Goal: Find specific fact: Find specific fact

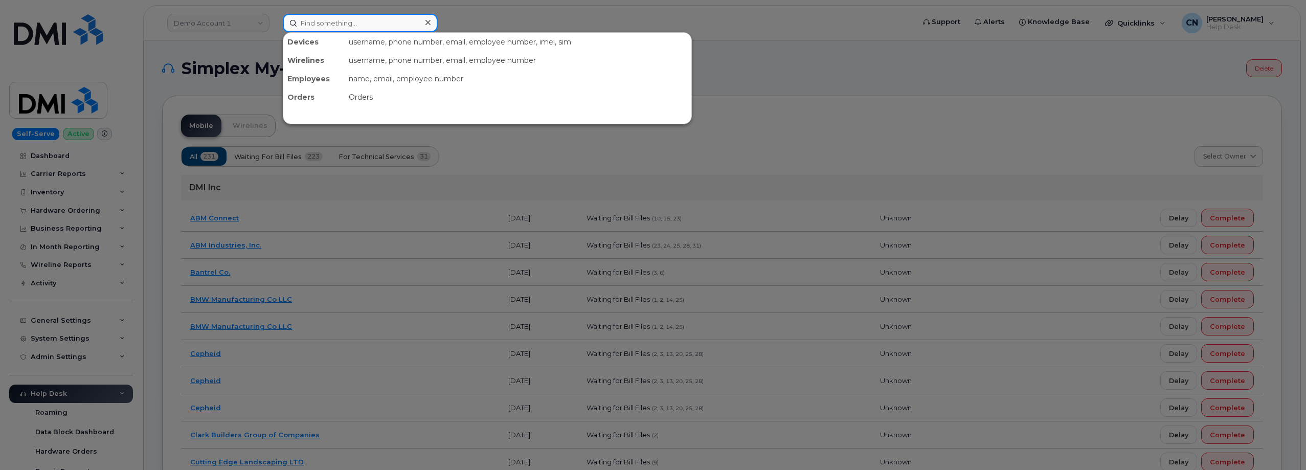
click at [362, 23] on input at bounding box center [360, 23] width 155 height 18
paste input "6027634512"
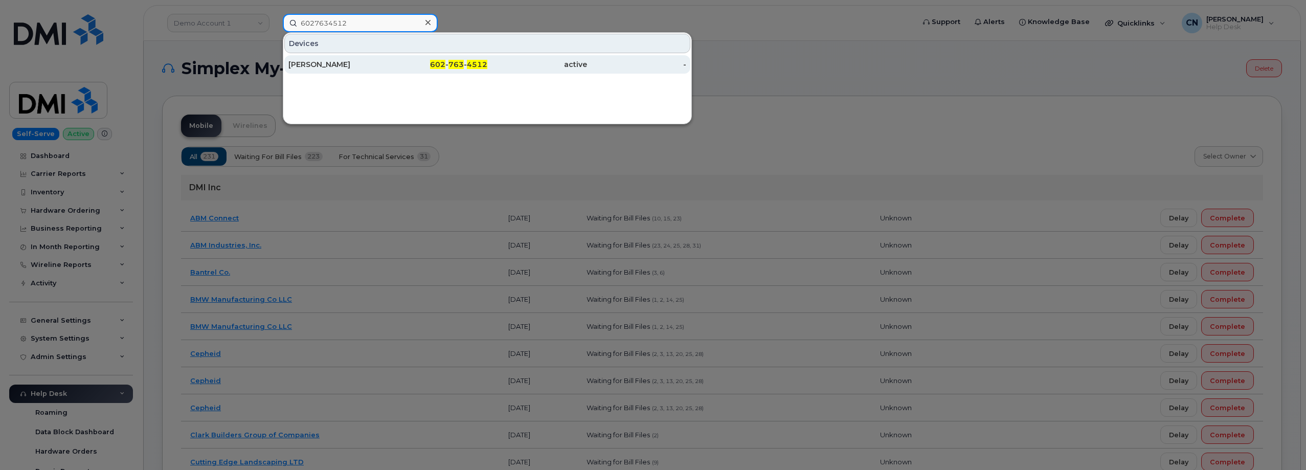
type input "6027634512"
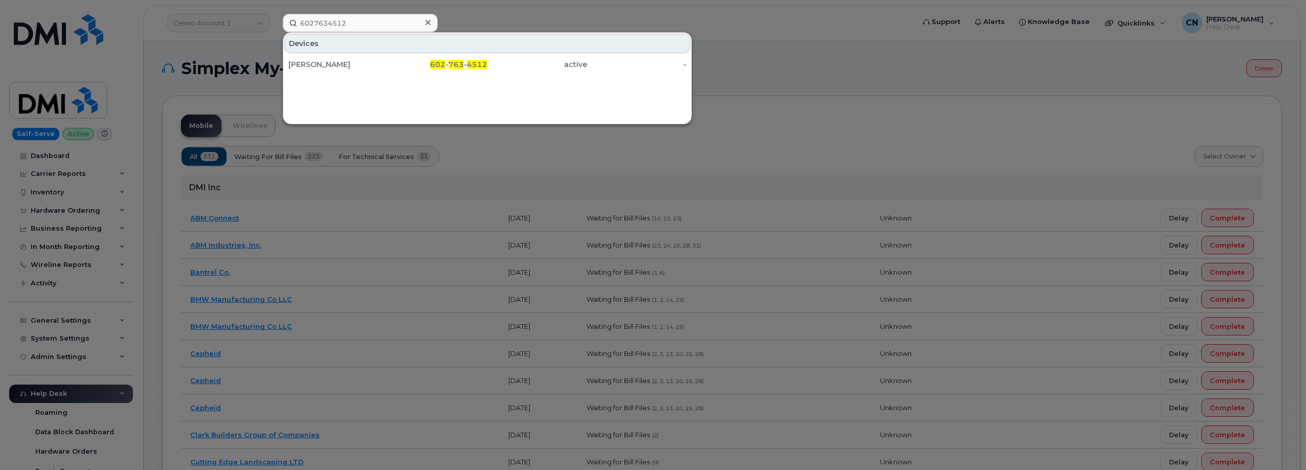
drag, startPoint x: 328, startPoint y: 70, endPoint x: 329, endPoint y: 54, distance: 15.9
click at [328, 69] on div "[PERSON_NAME]" at bounding box center [338, 64] width 100 height 18
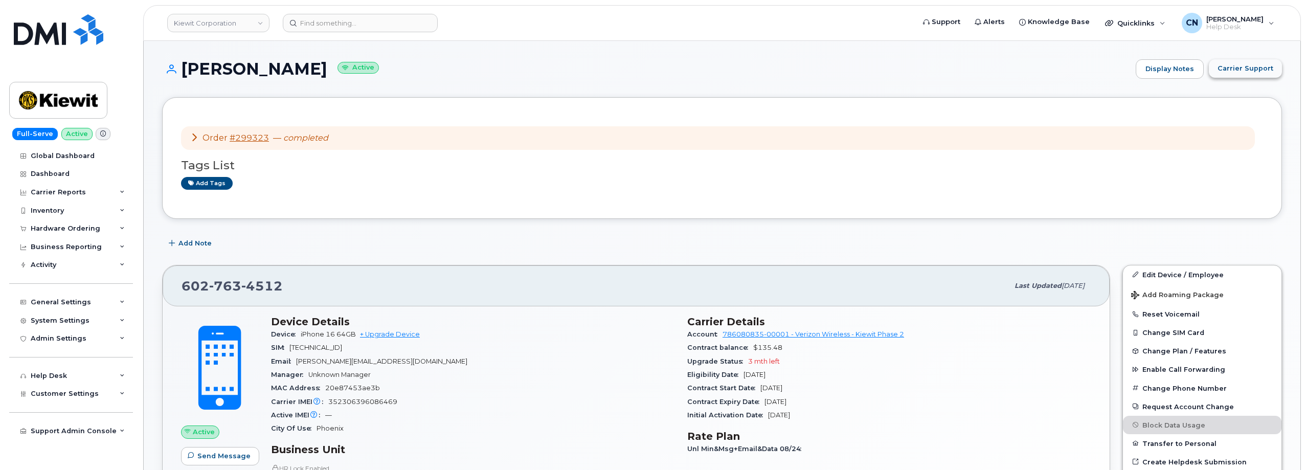
click at [1219, 63] on button "Carrier Support" at bounding box center [1245, 68] width 73 height 18
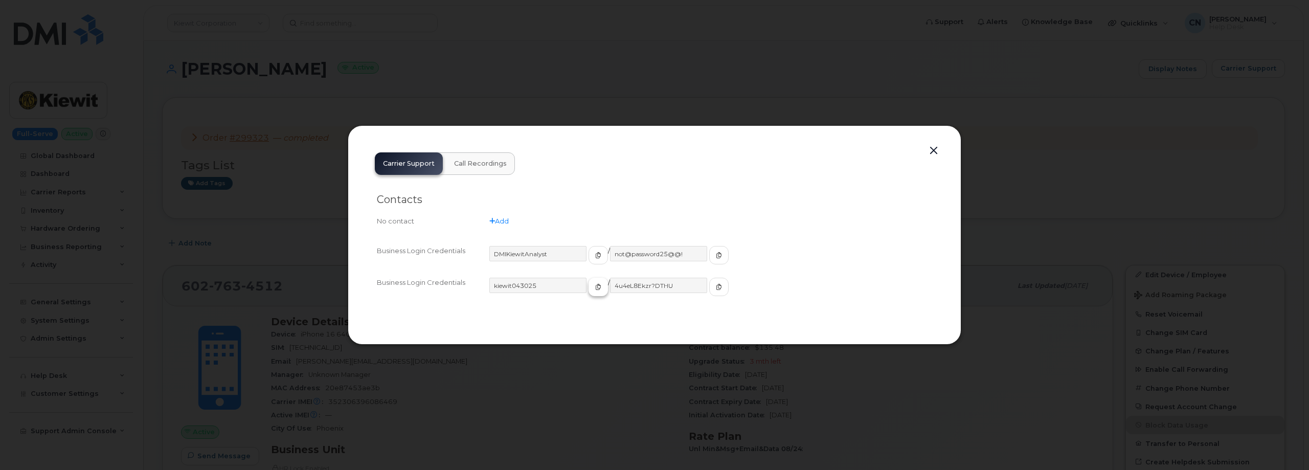
click at [594, 286] on span "button" at bounding box center [598, 286] width 9 height 9
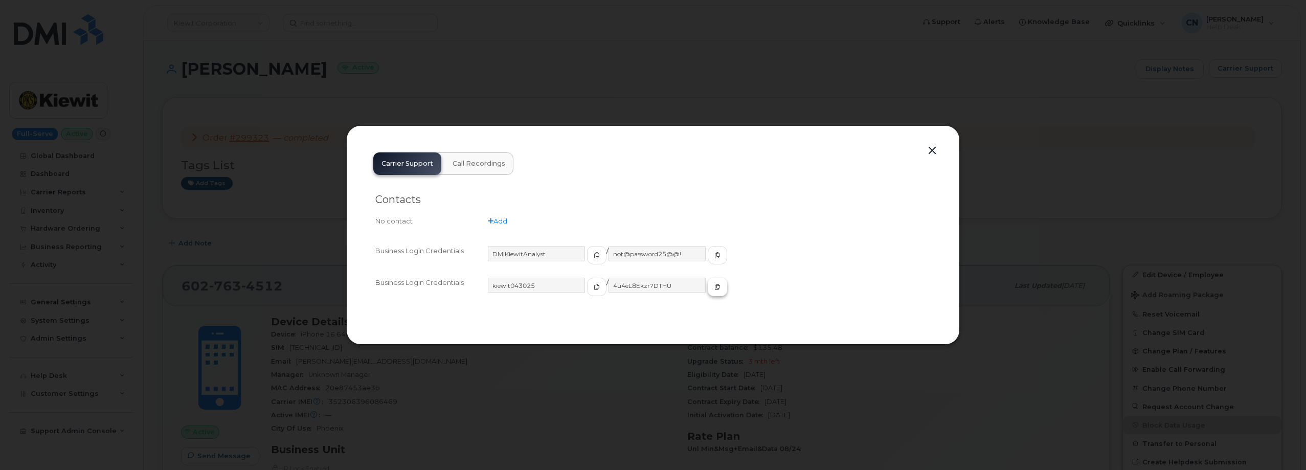
click at [714, 284] on icon "button" at bounding box center [717, 287] width 6 height 6
click at [929, 153] on button "button" at bounding box center [932, 151] width 15 height 14
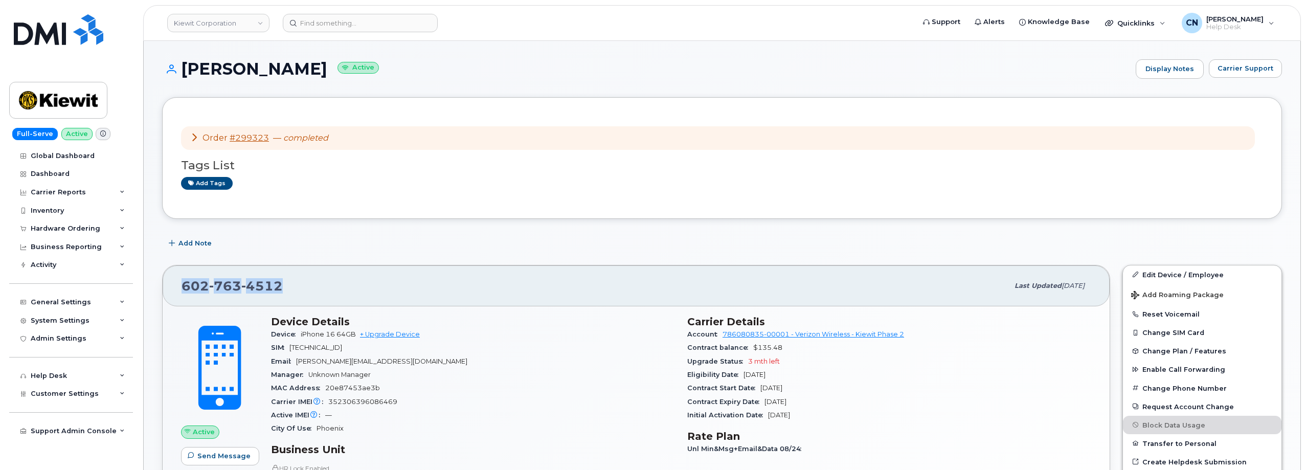
drag, startPoint x: 289, startPoint y: 286, endPoint x: 170, endPoint y: 286, distance: 119.2
click at [170, 286] on div "[PHONE_NUMBER] Last updated [DATE]" at bounding box center [636, 285] width 947 height 41
copy span "[PHONE_NUMBER]"
